Goal: Check status: Check status

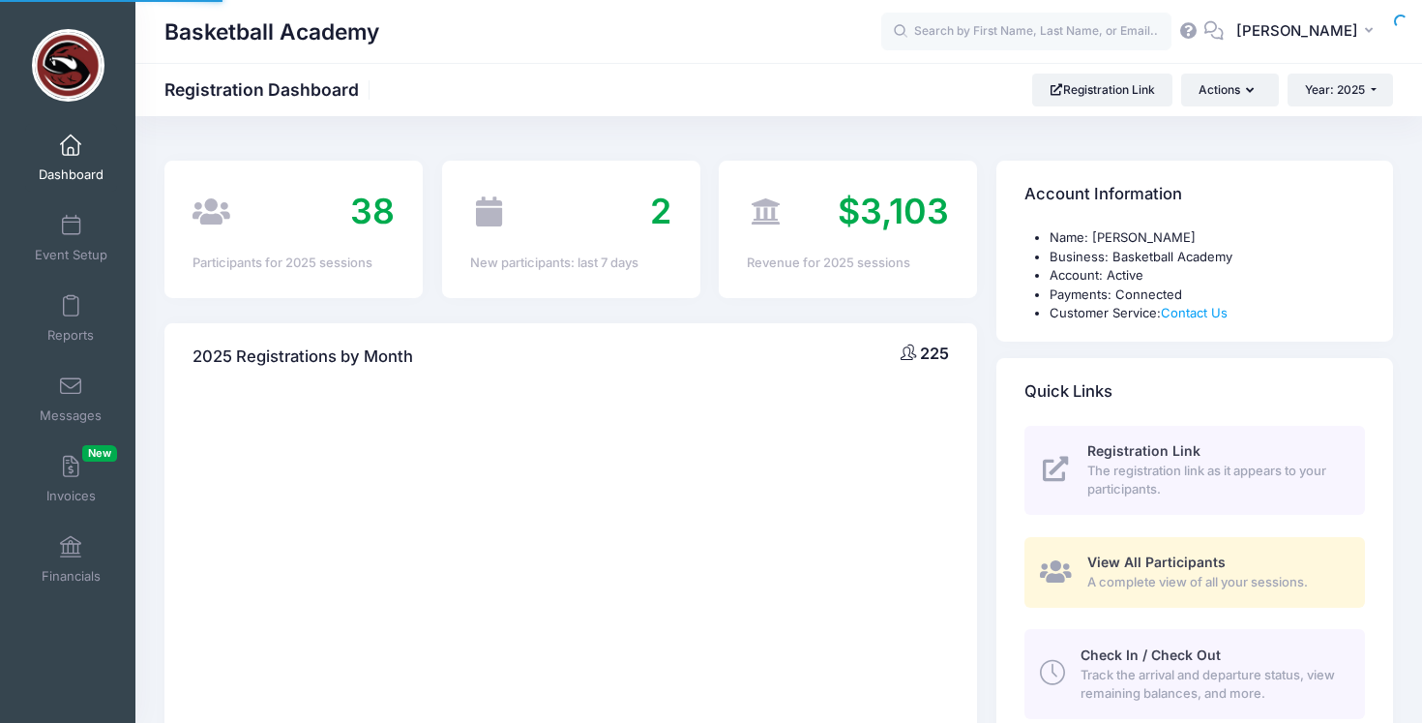
select select
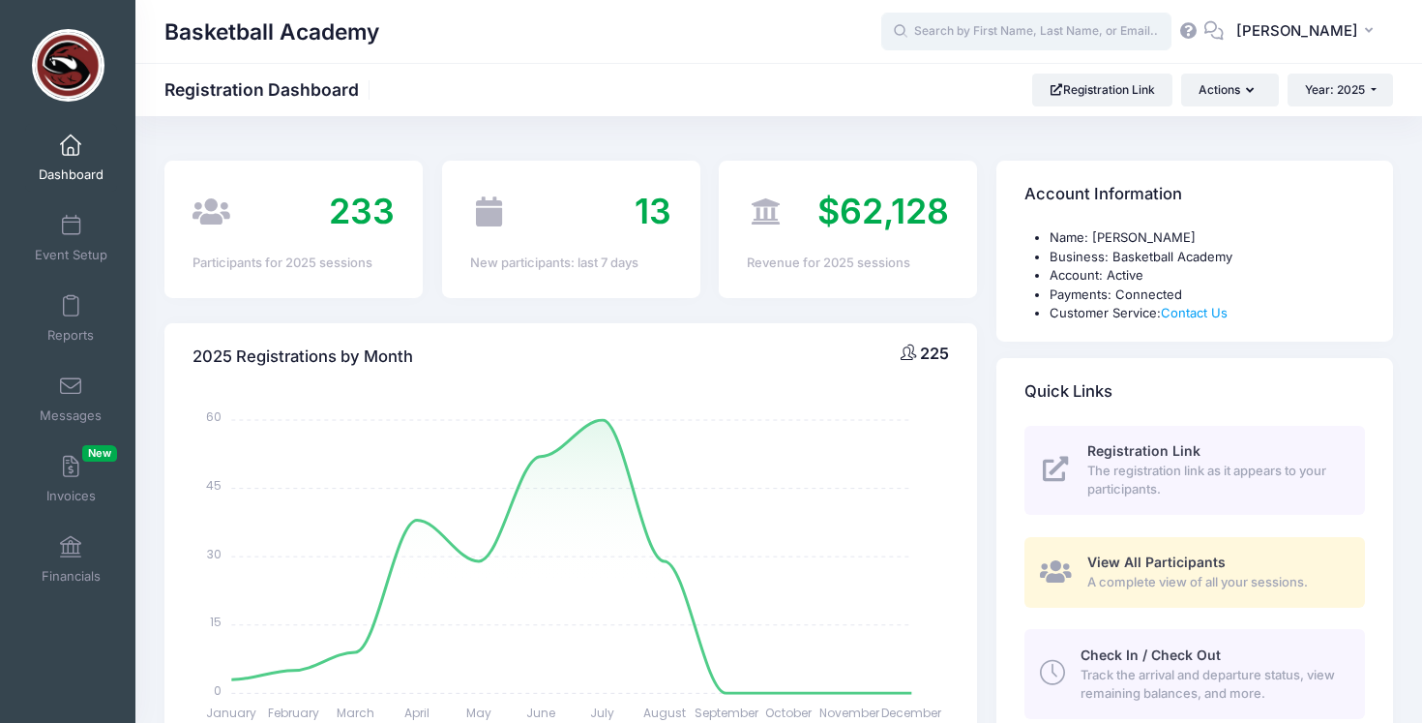
click at [1011, 26] on input "text" at bounding box center [1026, 32] width 290 height 39
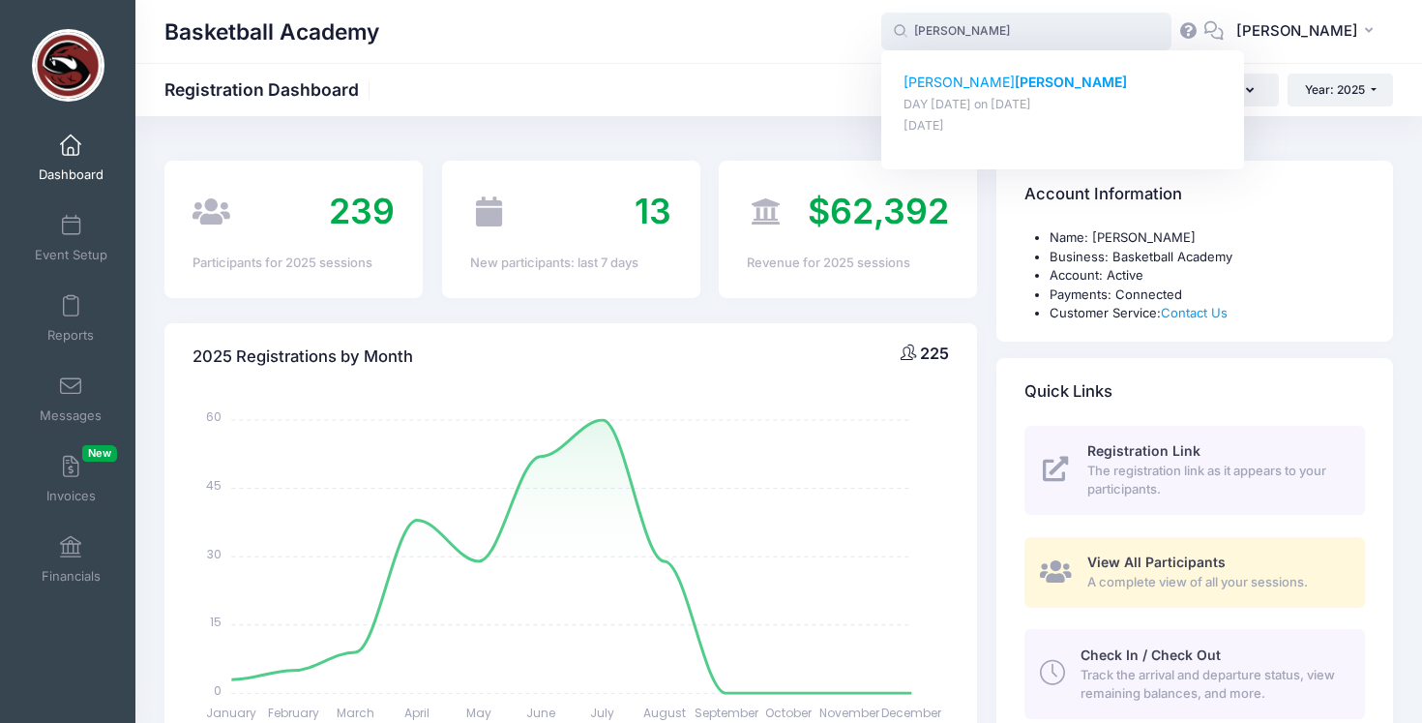
click at [974, 76] on p "[PERSON_NAME]" at bounding box center [1063, 83] width 319 height 20
type input "[PERSON_NAME] (DAY [DATE], [DATE])"
